Goal: Check status: Check status

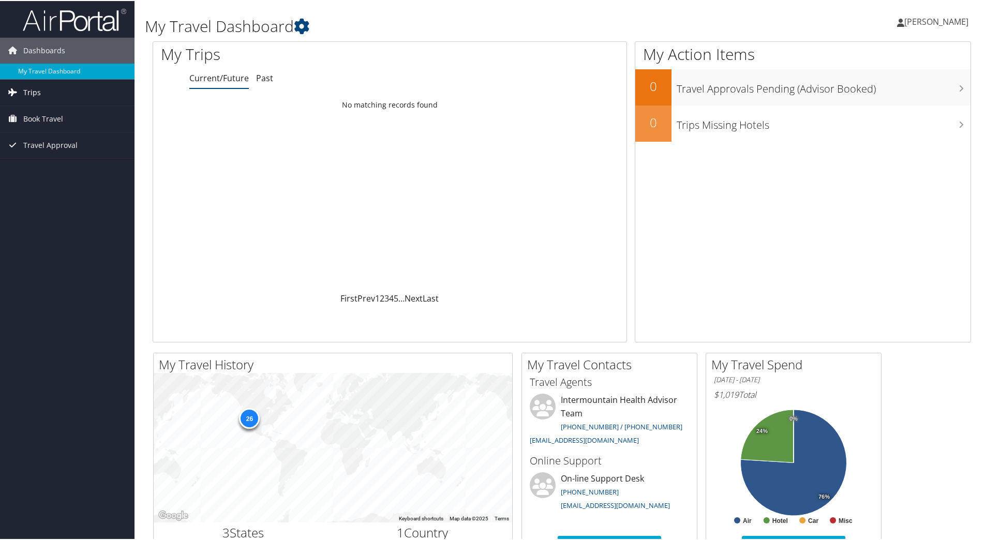
click at [34, 90] on span "Trips" at bounding box center [32, 92] width 18 height 26
click at [58, 129] on link "Past Trips" at bounding box center [67, 128] width 135 height 16
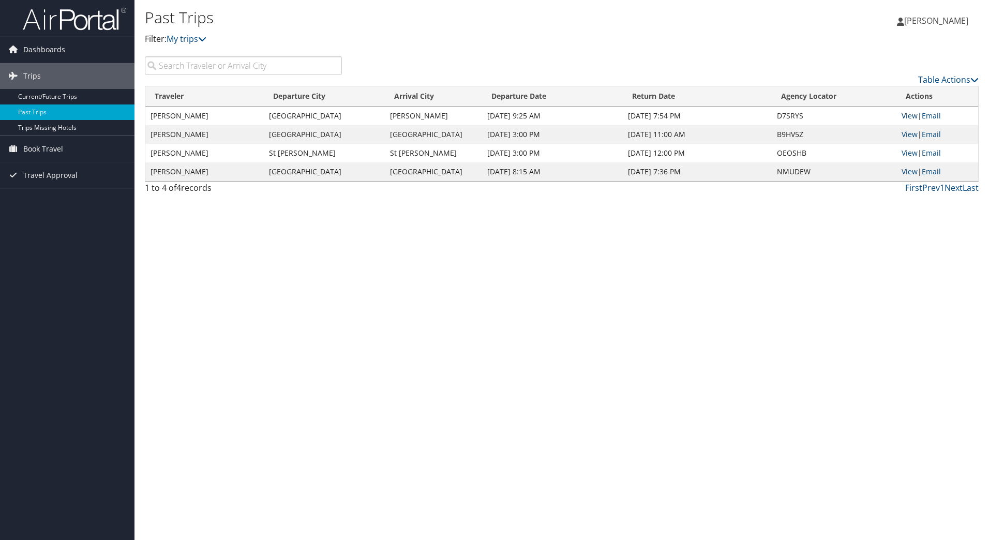
click at [906, 115] on link "View" at bounding box center [910, 116] width 16 height 10
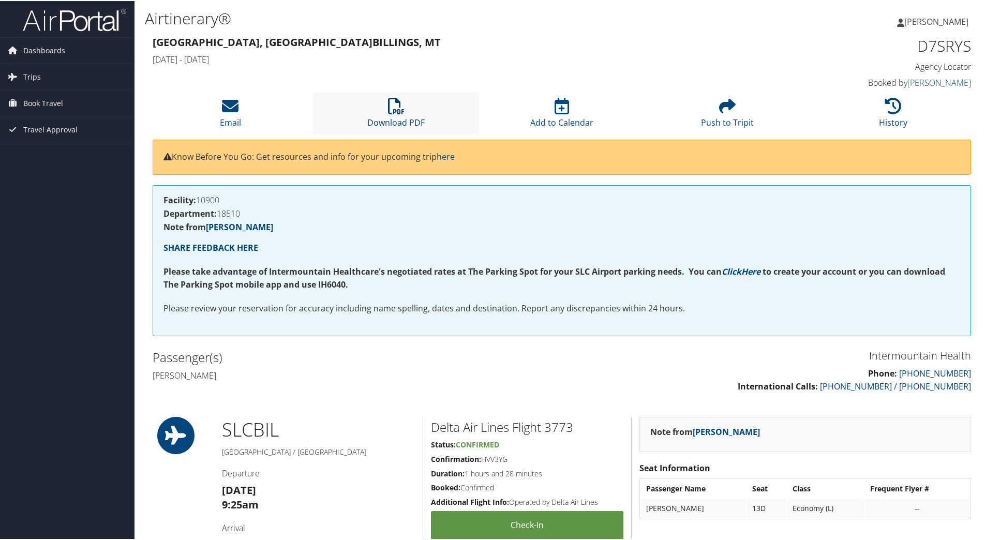
click at [391, 112] on icon at bounding box center [396, 105] width 17 height 17
click at [40, 76] on link "Trips" at bounding box center [67, 76] width 135 height 26
drag, startPoint x: 47, startPoint y: 110, endPoint x: 61, endPoint y: 110, distance: 14.0
click at [48, 110] on link "Past Trips" at bounding box center [67, 113] width 135 height 16
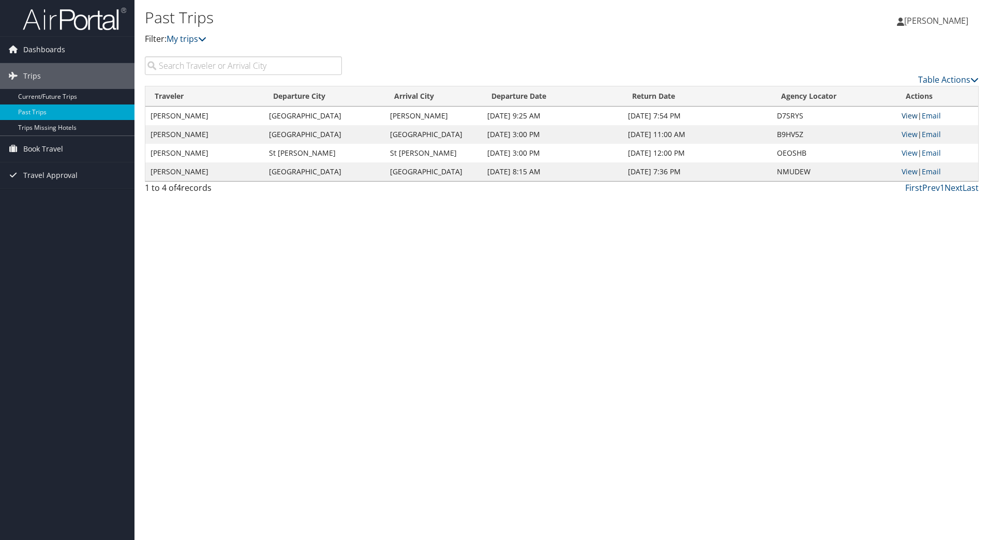
click at [915, 116] on link "View" at bounding box center [910, 116] width 16 height 10
click at [45, 172] on span "Travel Approval" at bounding box center [50, 175] width 54 height 26
click at [37, 212] on link "Approved Trips" at bounding box center [67, 212] width 135 height 16
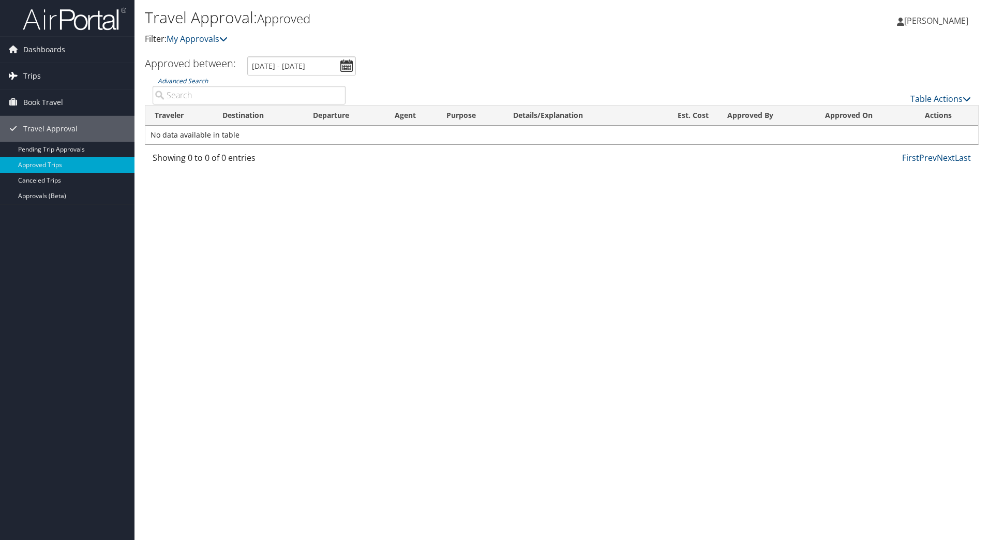
click at [40, 74] on link "Trips" at bounding box center [67, 76] width 135 height 26
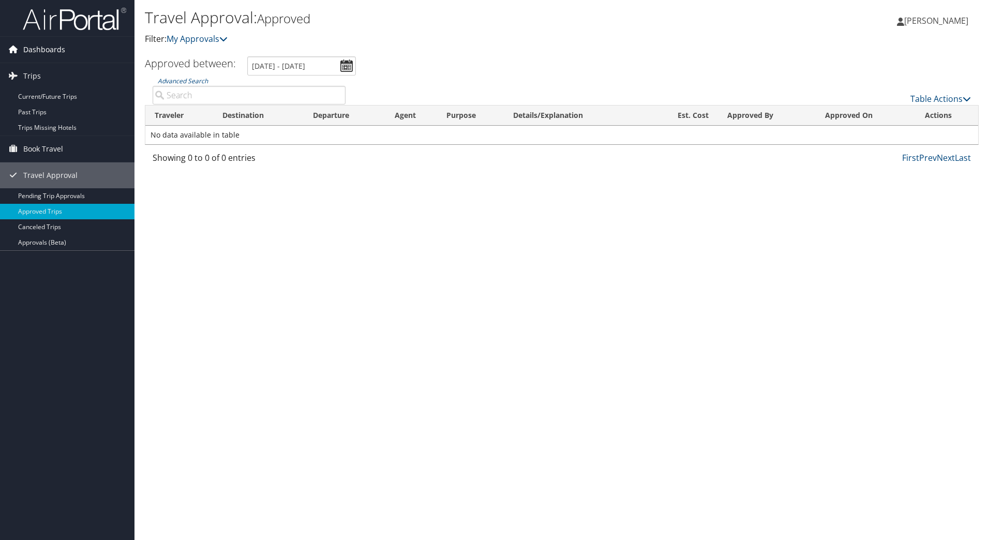
click at [47, 47] on span "Dashboards" at bounding box center [44, 50] width 42 height 26
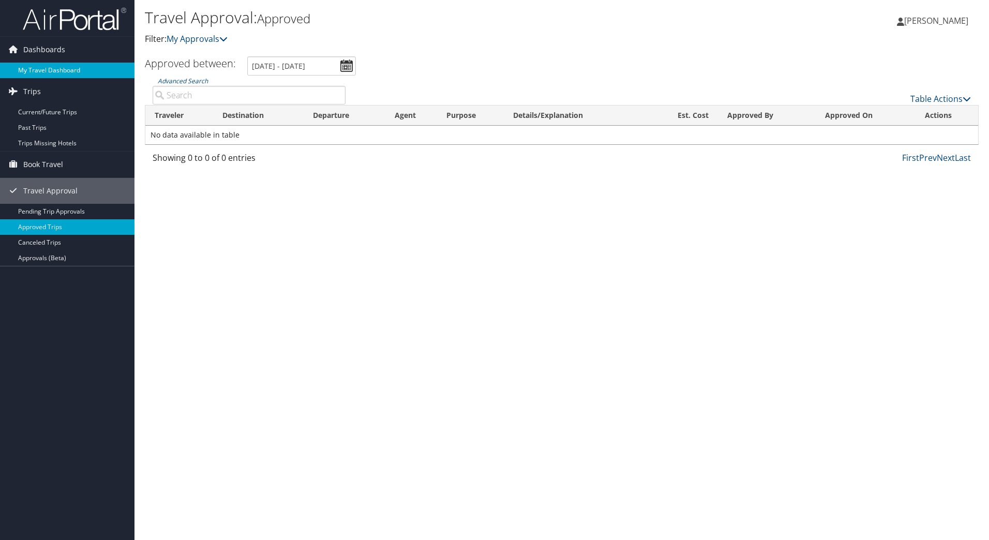
click at [65, 70] on link "My Travel Dashboard" at bounding box center [67, 71] width 135 height 16
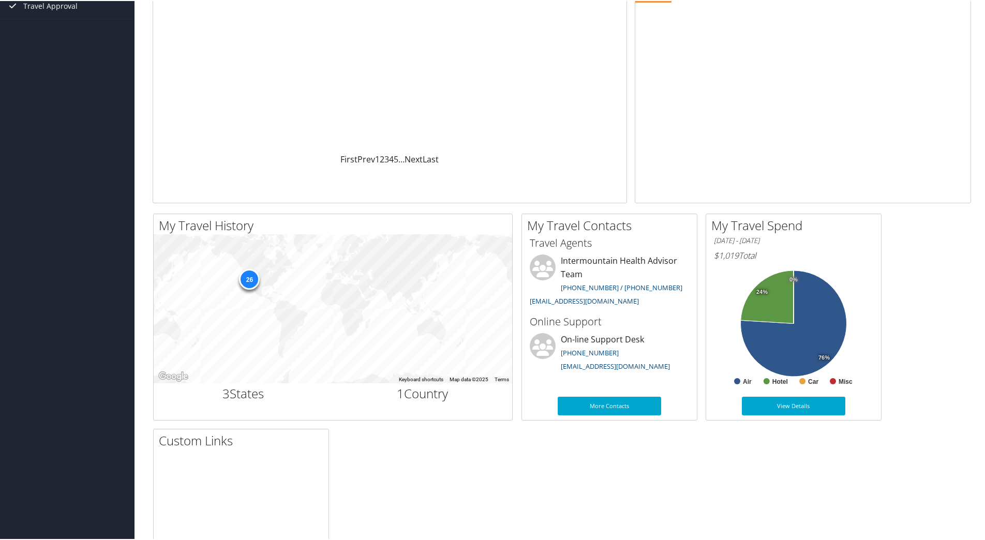
scroll to position [155, 0]
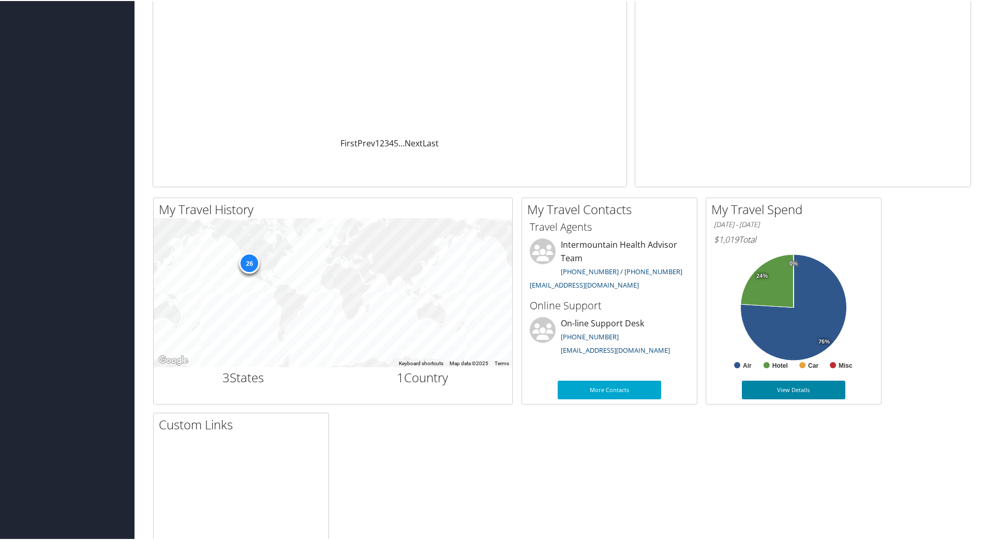
click at [779, 384] on link "View Details" at bounding box center [793, 389] width 103 height 19
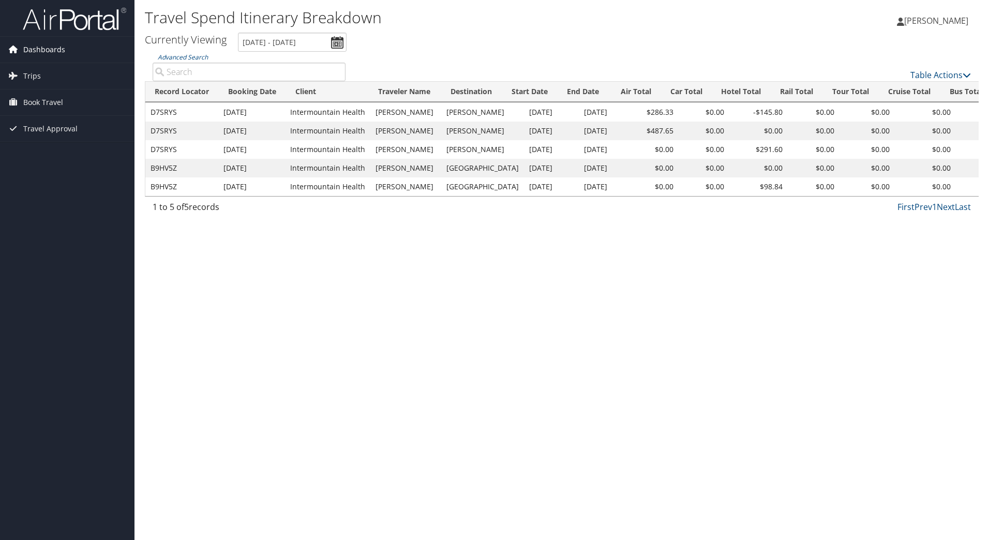
click at [51, 47] on span "Dashboards" at bounding box center [44, 50] width 42 height 26
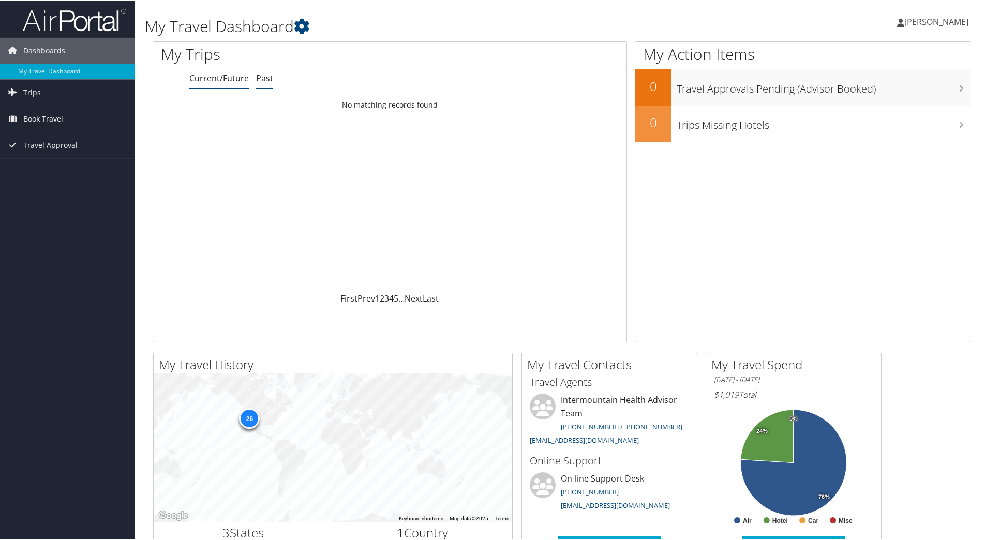
click at [262, 77] on link "Past" at bounding box center [264, 76] width 17 height 11
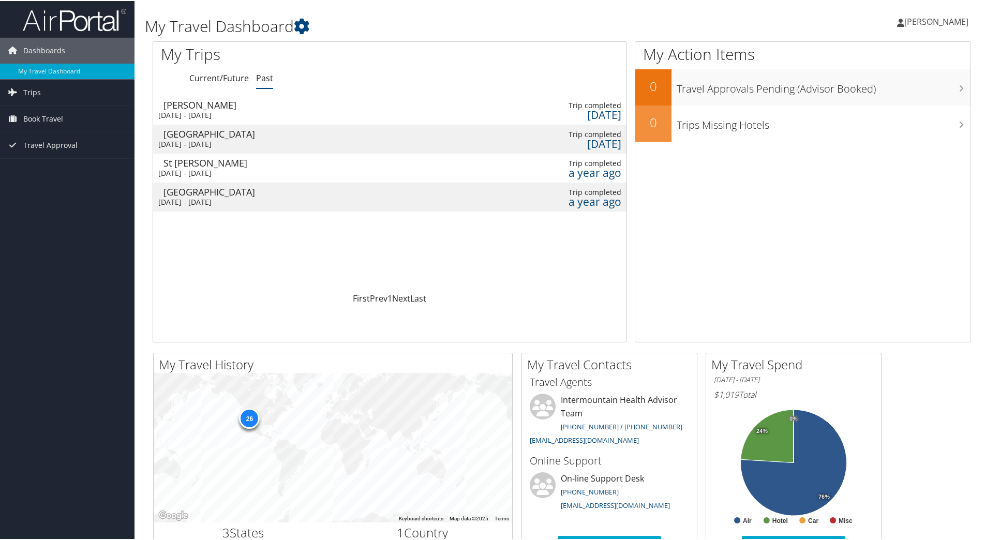
click at [224, 106] on div "Billings" at bounding box center [218, 103] width 110 height 9
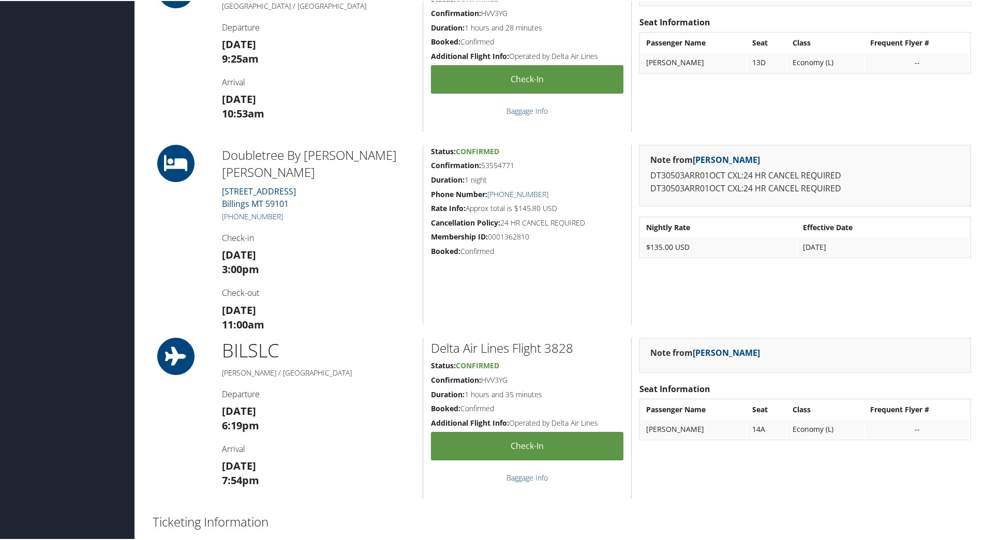
scroll to position [394, 0]
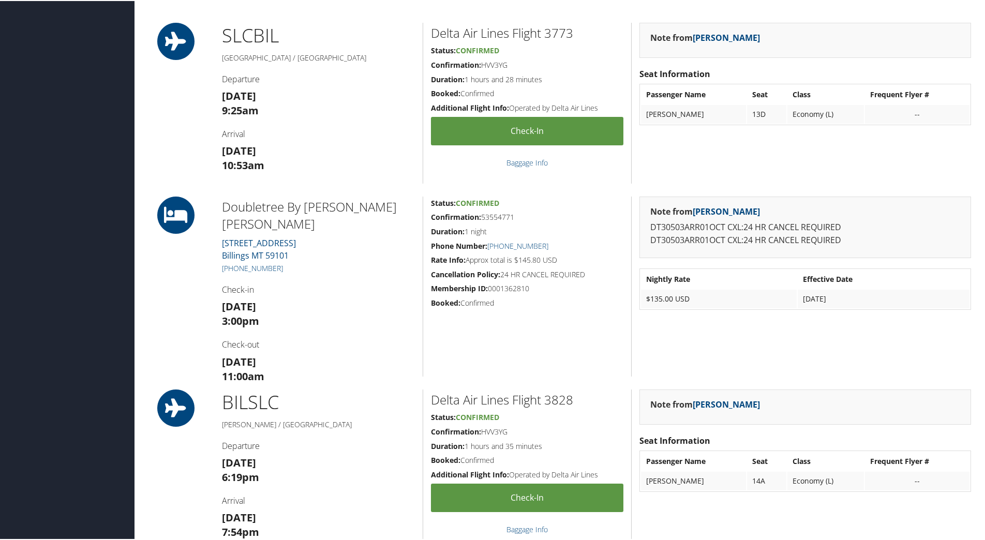
click at [679, 303] on td "$135.00 USD" at bounding box center [719, 298] width 156 height 19
click at [703, 295] on td "$135.00 USD" at bounding box center [719, 298] width 156 height 19
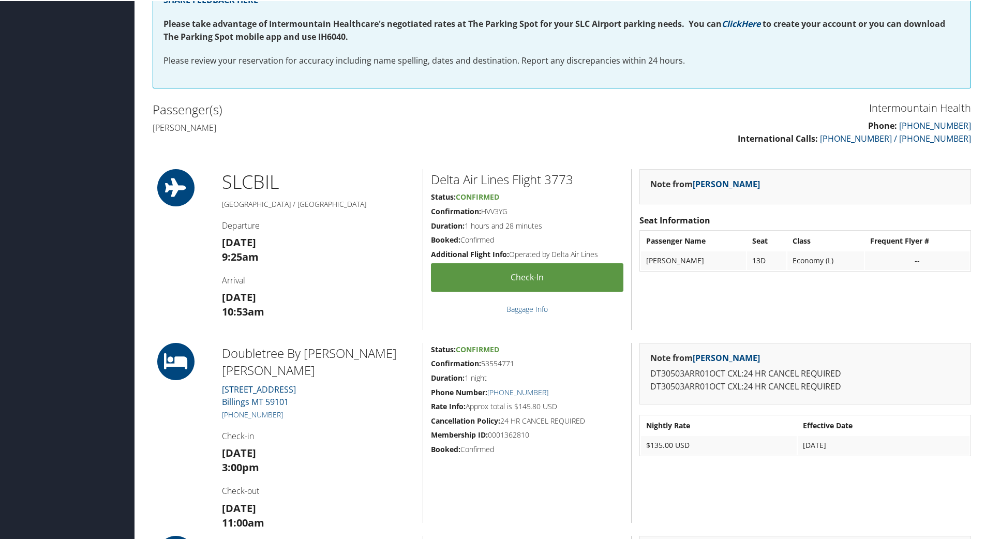
scroll to position [239, 0]
